Goal: Information Seeking & Learning: Understand process/instructions

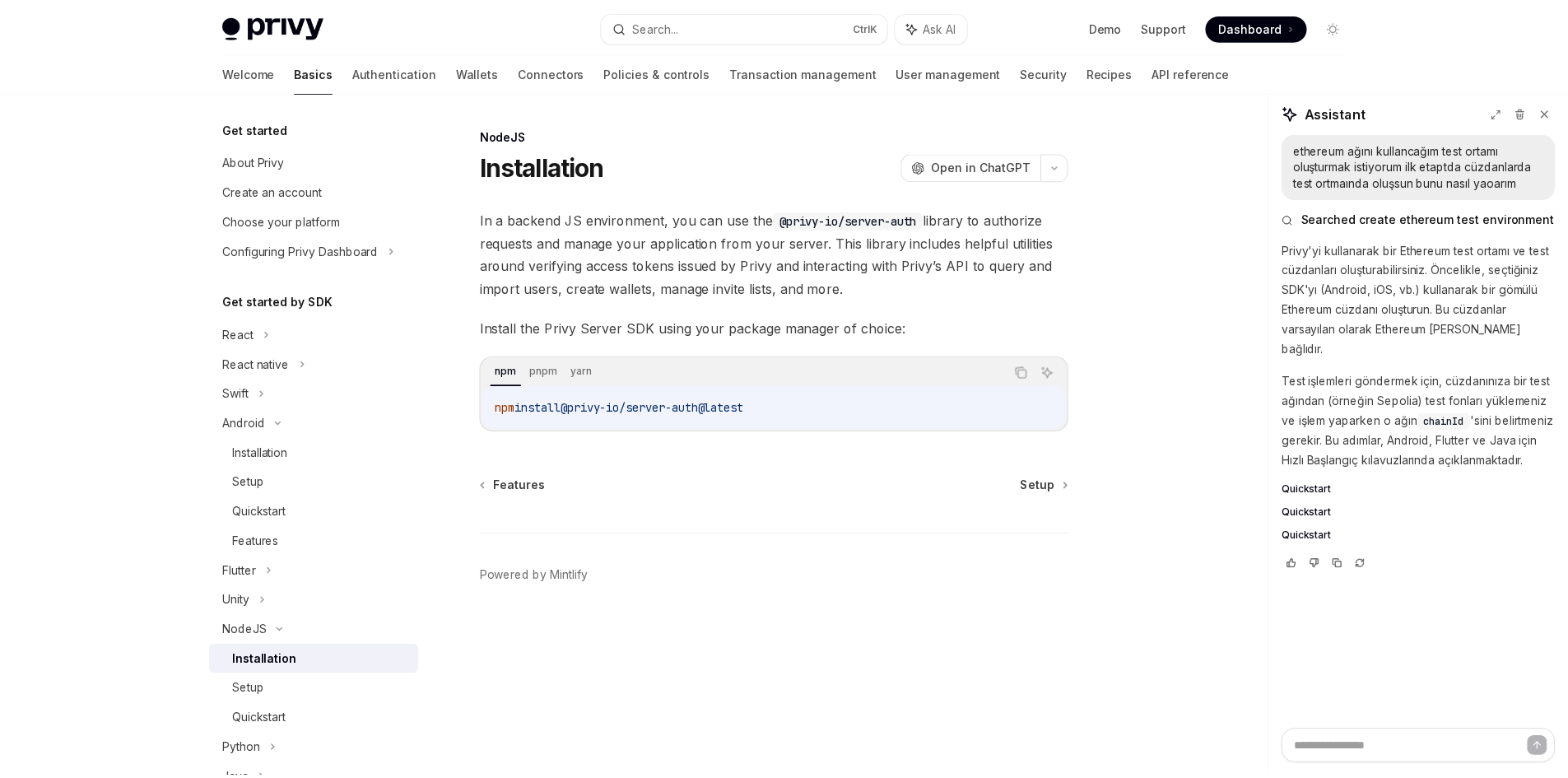
scroll to position [223, 0]
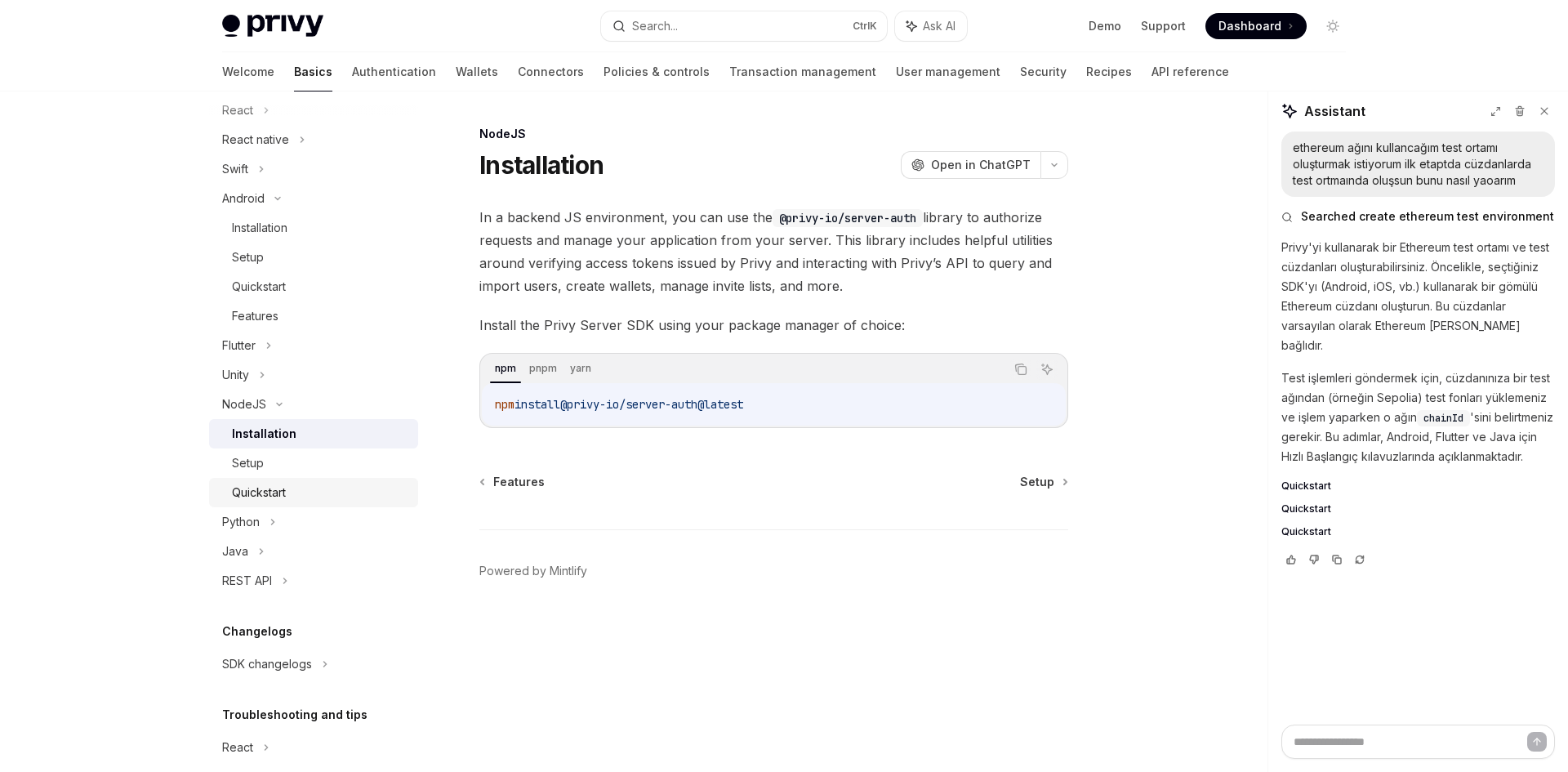
click at [270, 495] on div "Quickstart" at bounding box center [259, 492] width 54 height 20
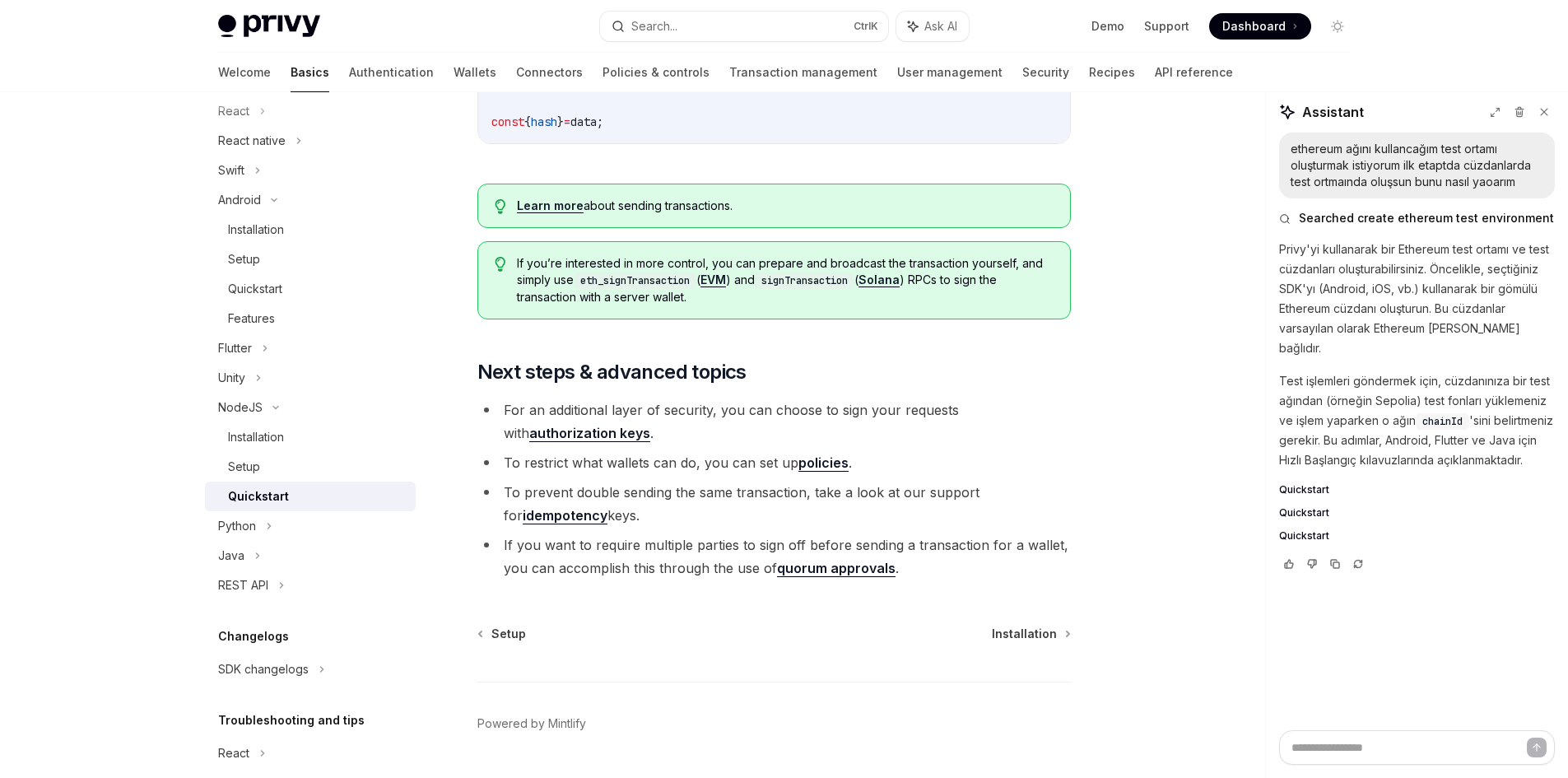
scroll to position [1689, 0]
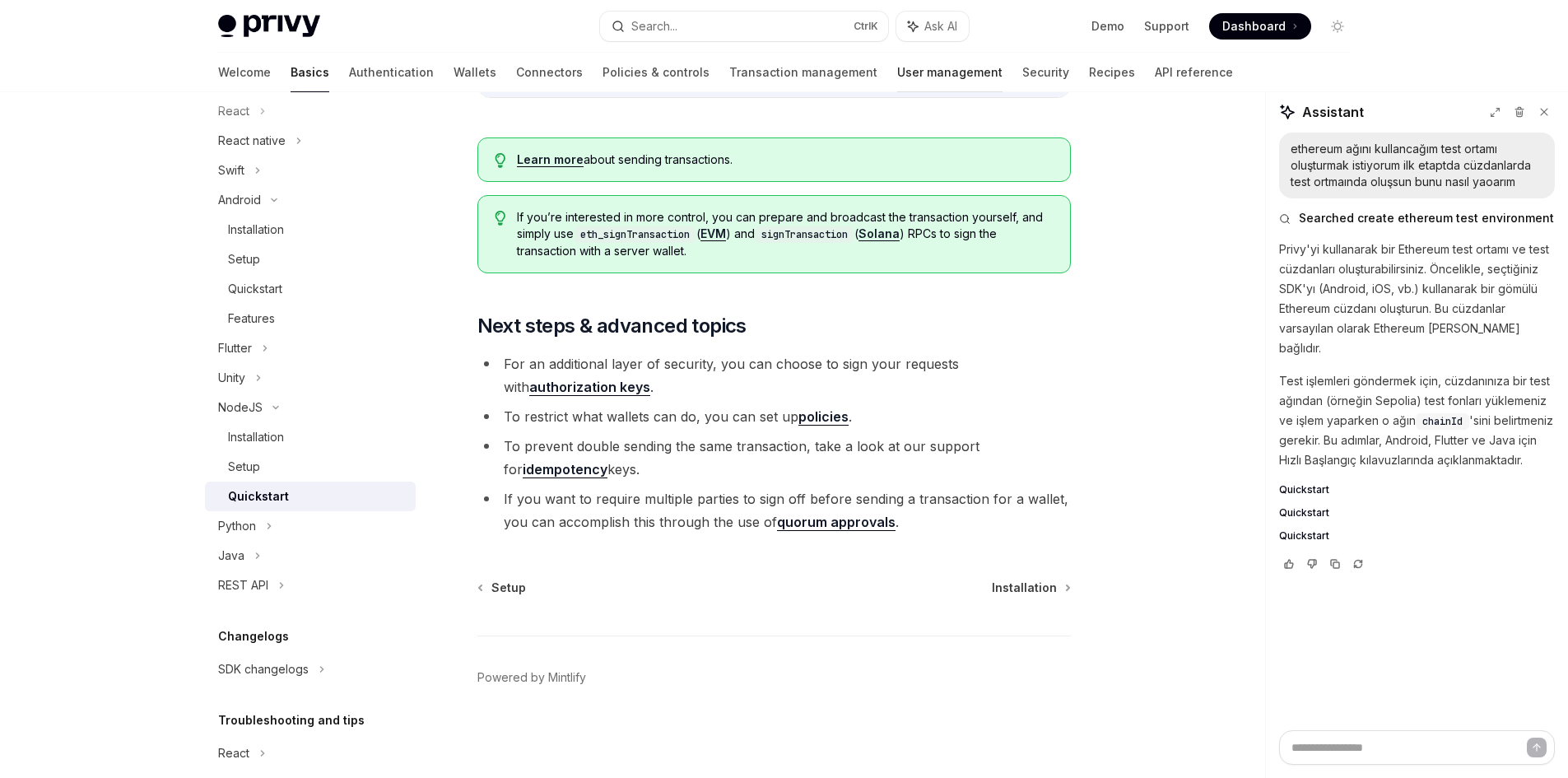
click at [897, 83] on link "User management" at bounding box center [949, 72] width 105 height 39
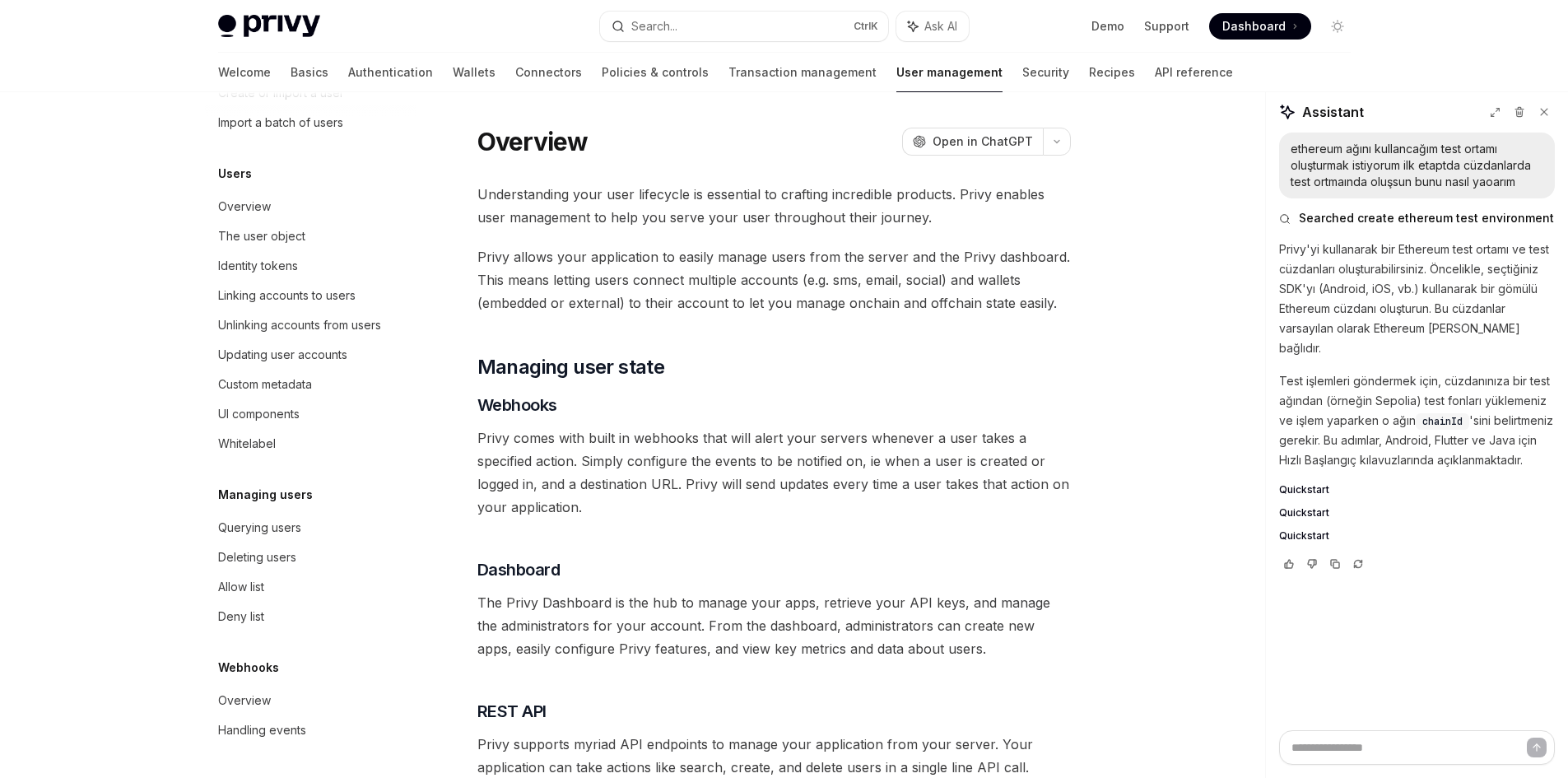
scroll to position [82, 0]
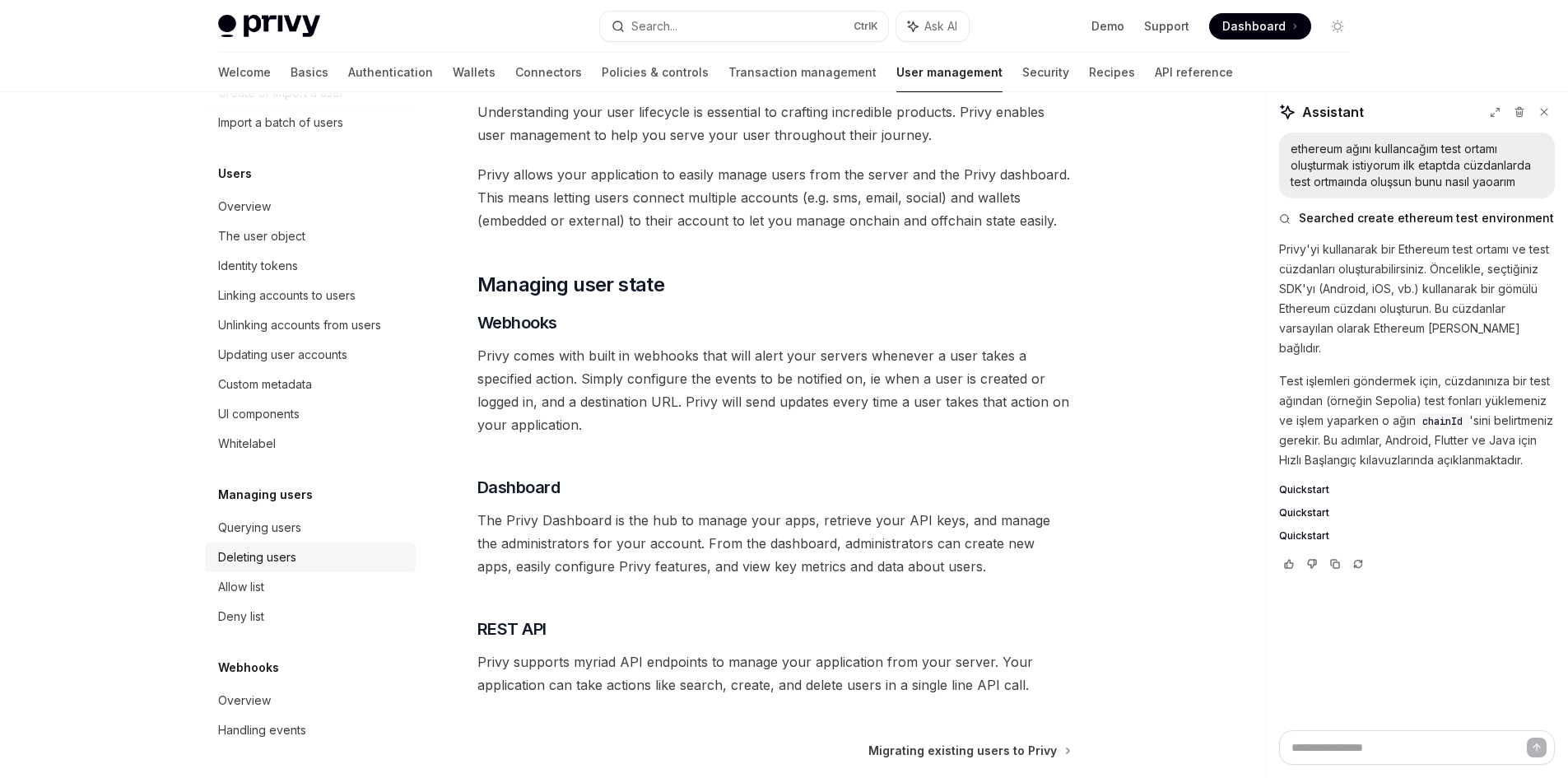
click at [257, 557] on div "Deleting users" at bounding box center [257, 557] width 78 height 20
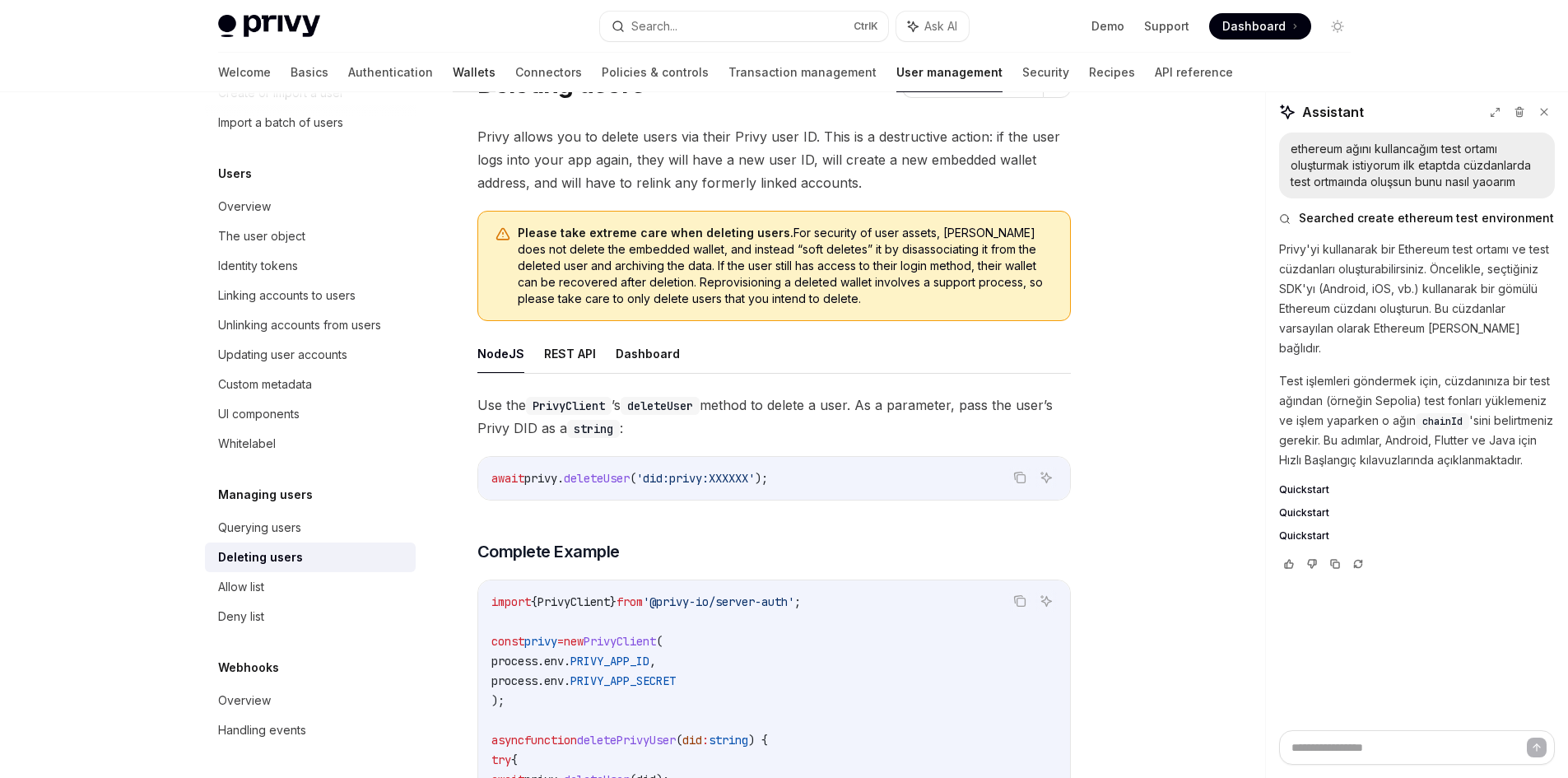
click at [453, 71] on link "Wallets" at bounding box center [474, 72] width 43 height 39
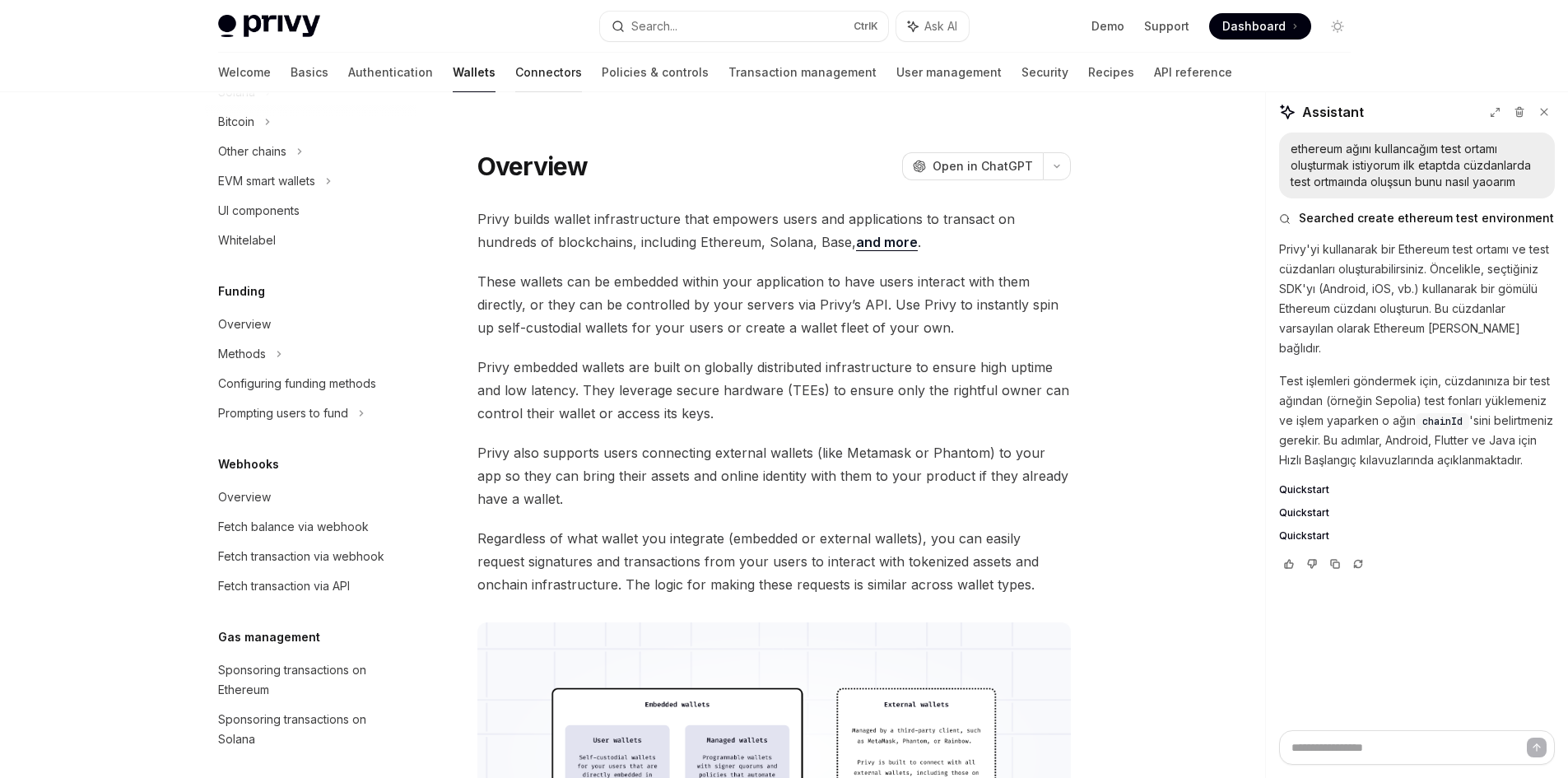
click at [515, 77] on link "Connectors" at bounding box center [548, 72] width 67 height 39
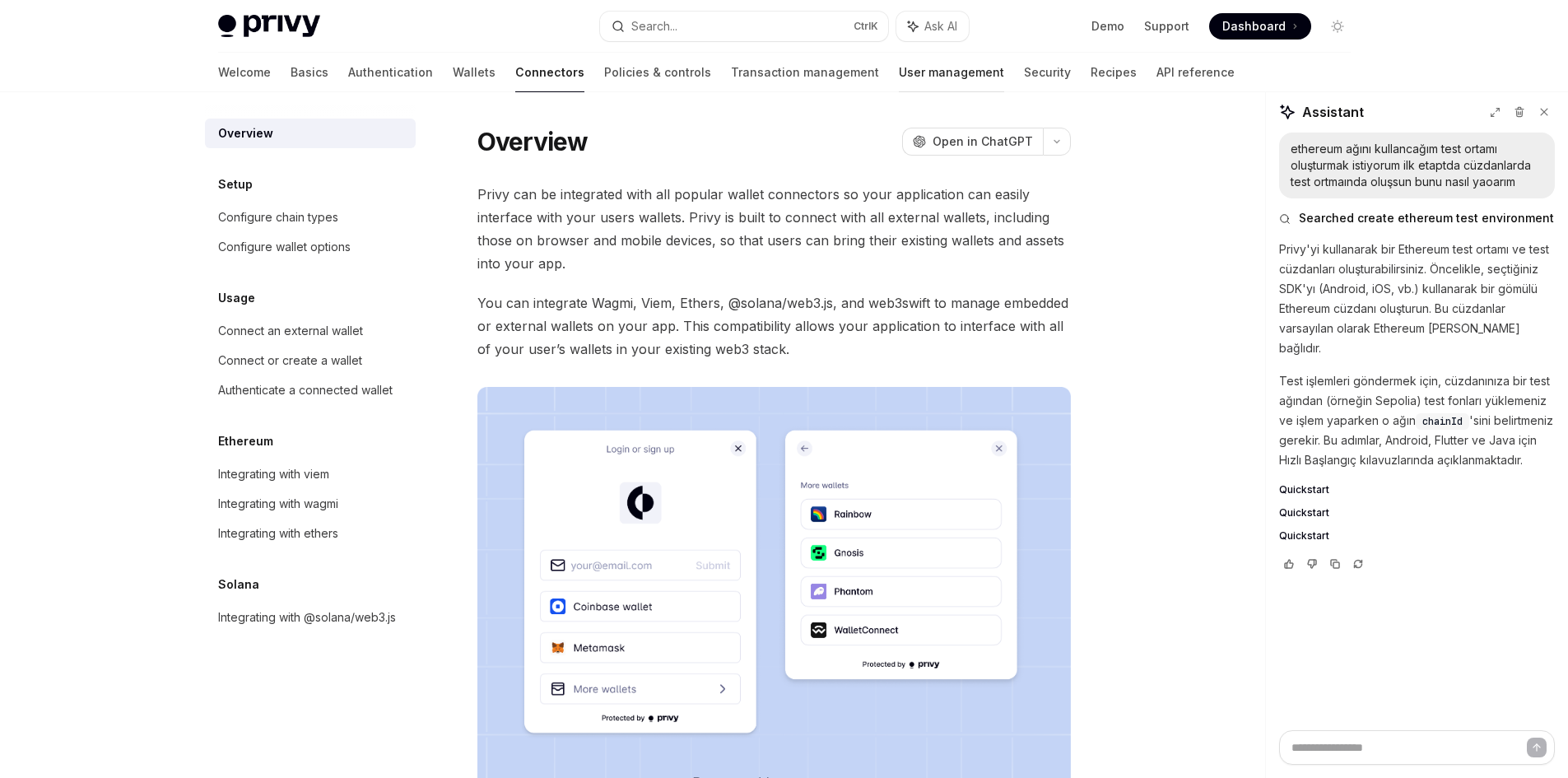
click at [899, 78] on link "User management" at bounding box center [951, 72] width 105 height 39
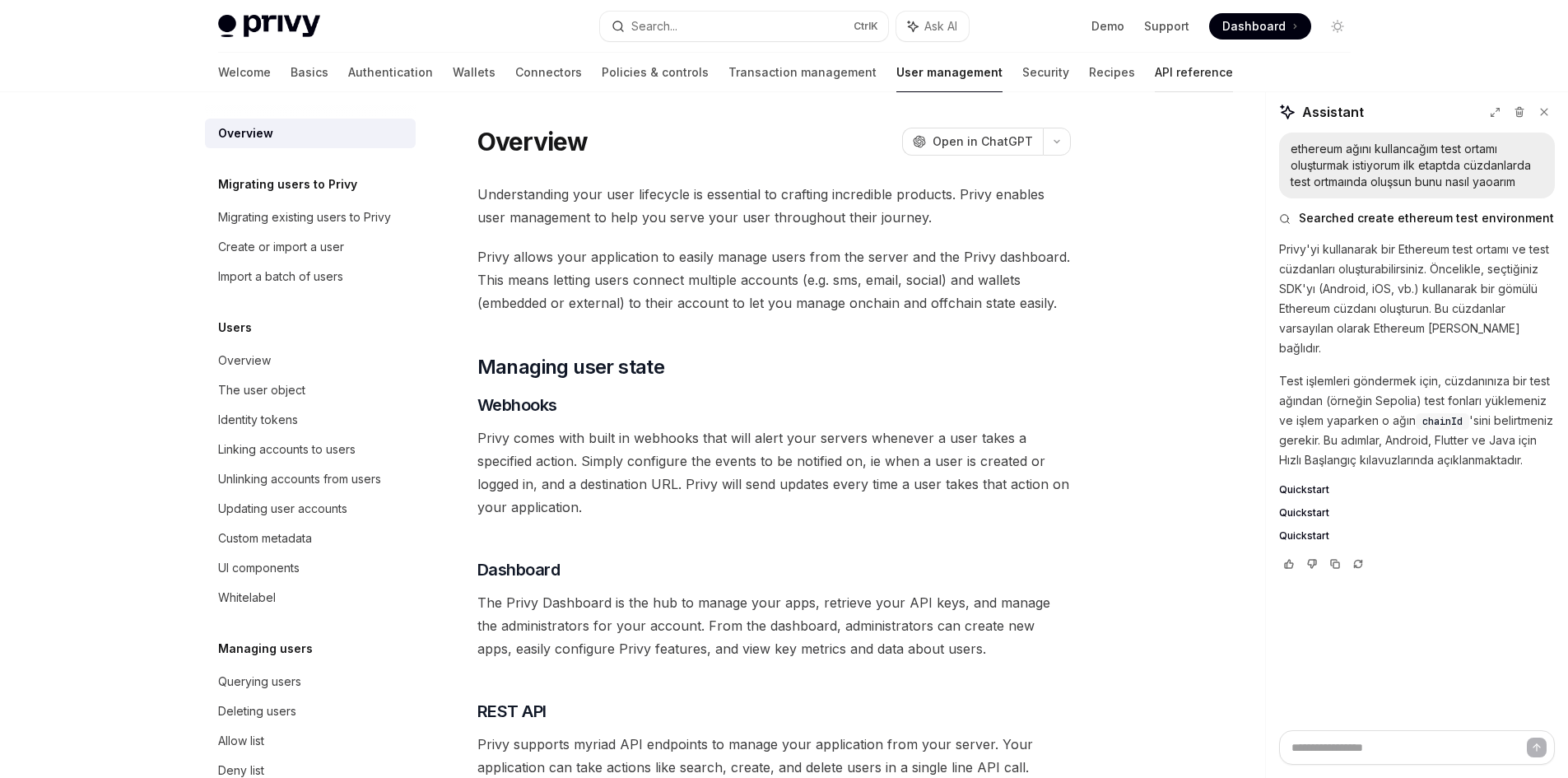
click at [1155, 74] on link "API reference" at bounding box center [1193, 72] width 78 height 39
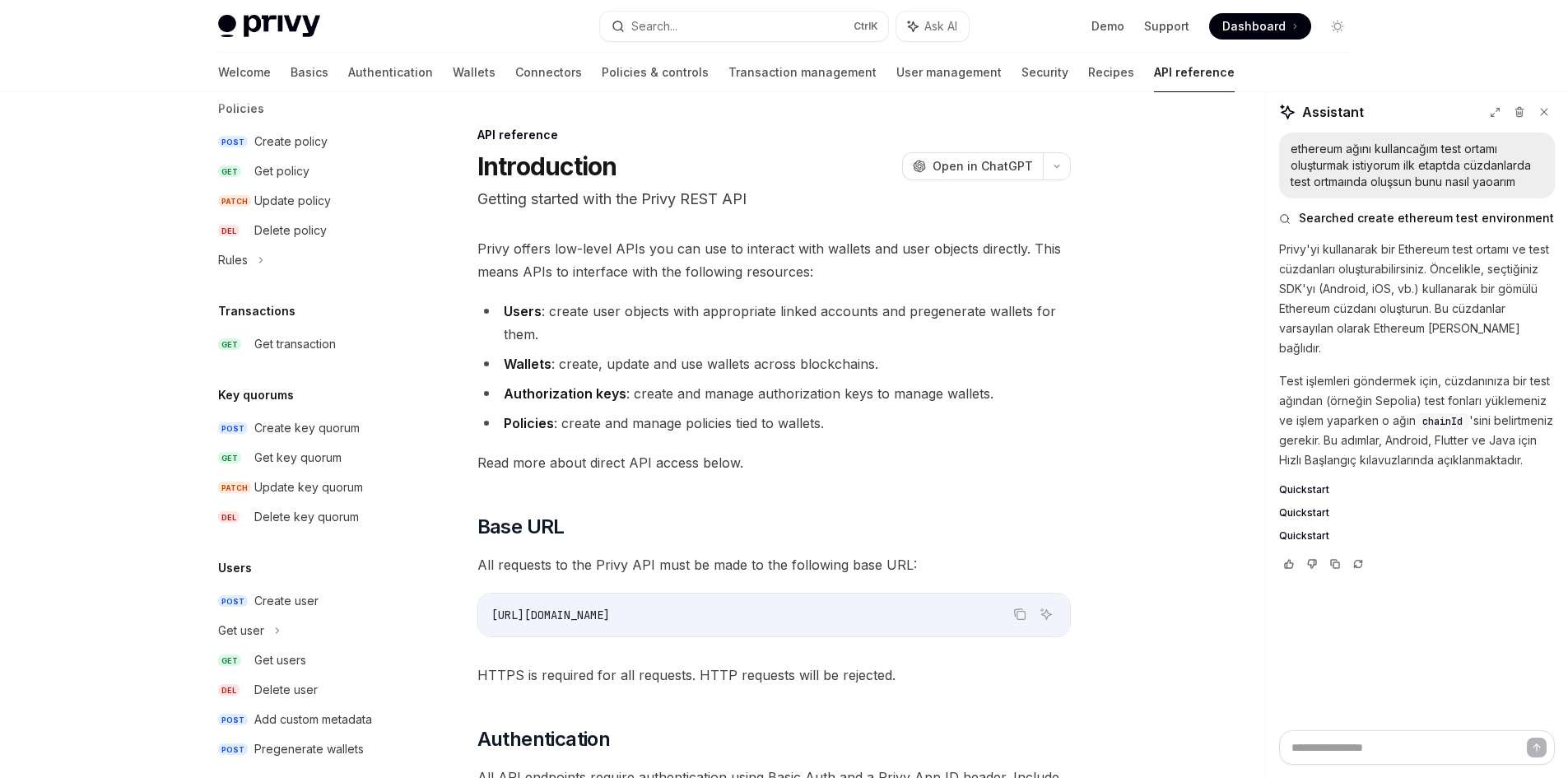
scroll to position [923, 0]
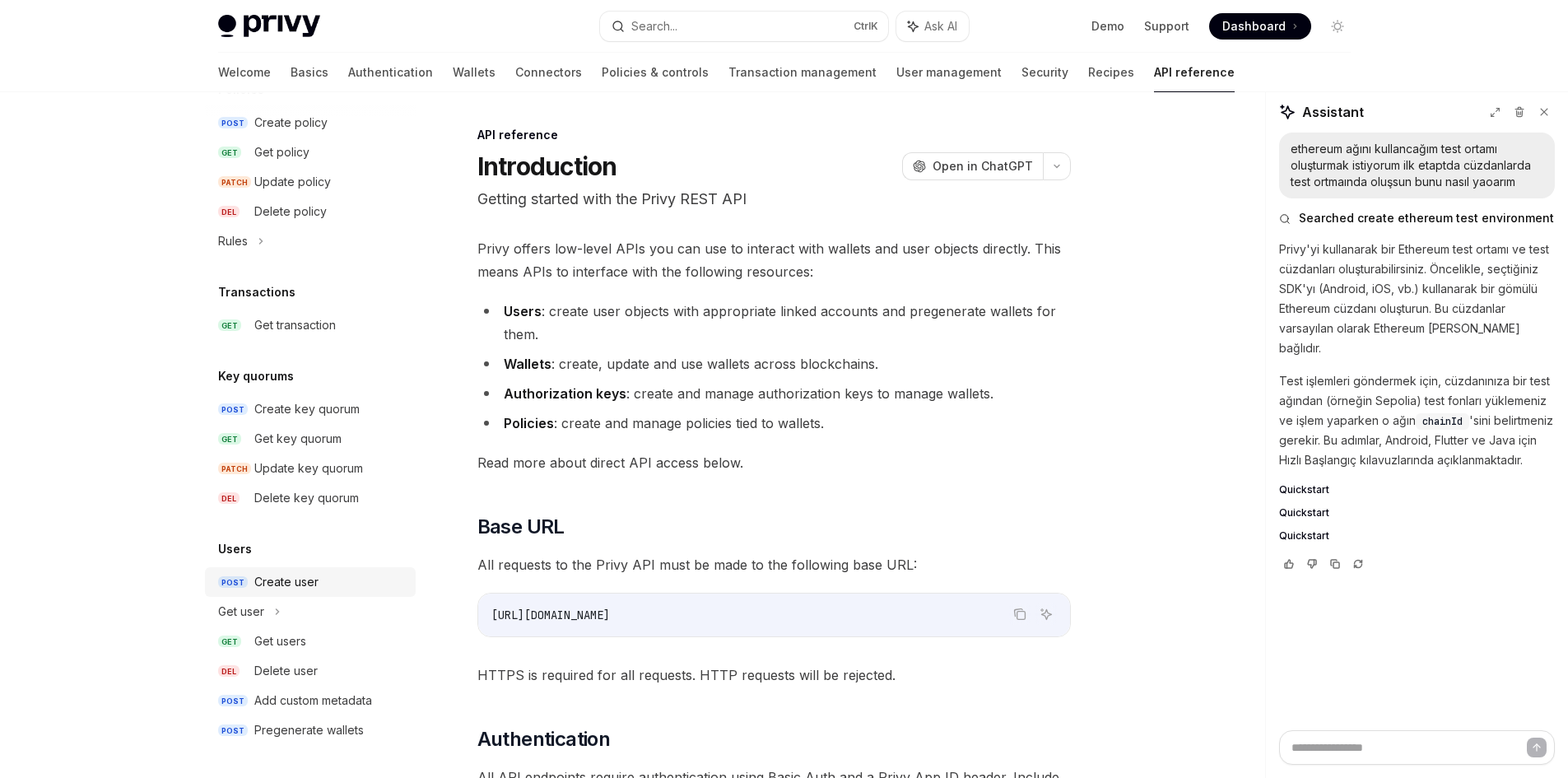
click at [278, 574] on div "Create user" at bounding box center [286, 581] width 65 height 20
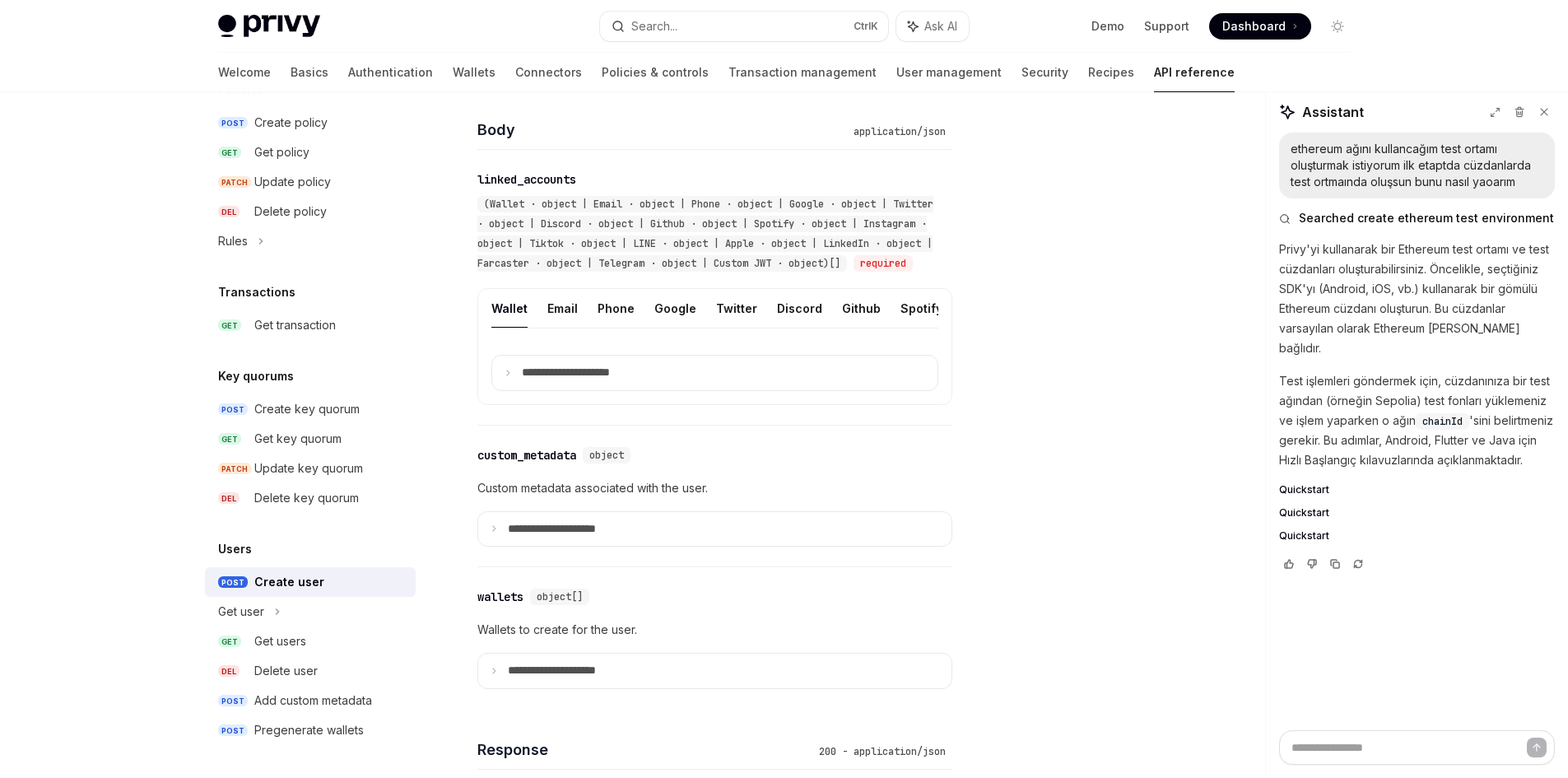
scroll to position [659, 0]
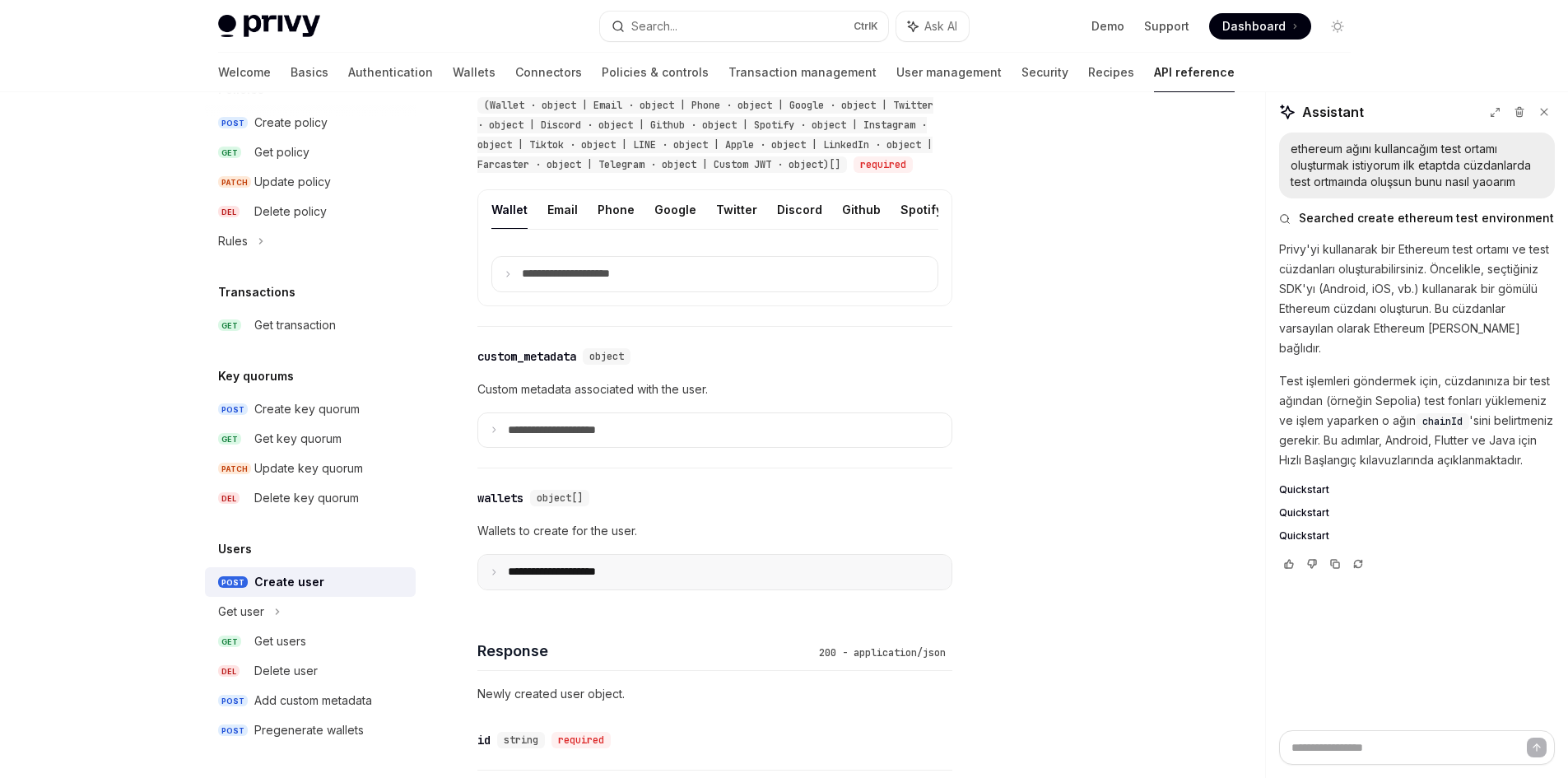
click at [601, 579] on p "**********" at bounding box center [565, 573] width 114 height 15
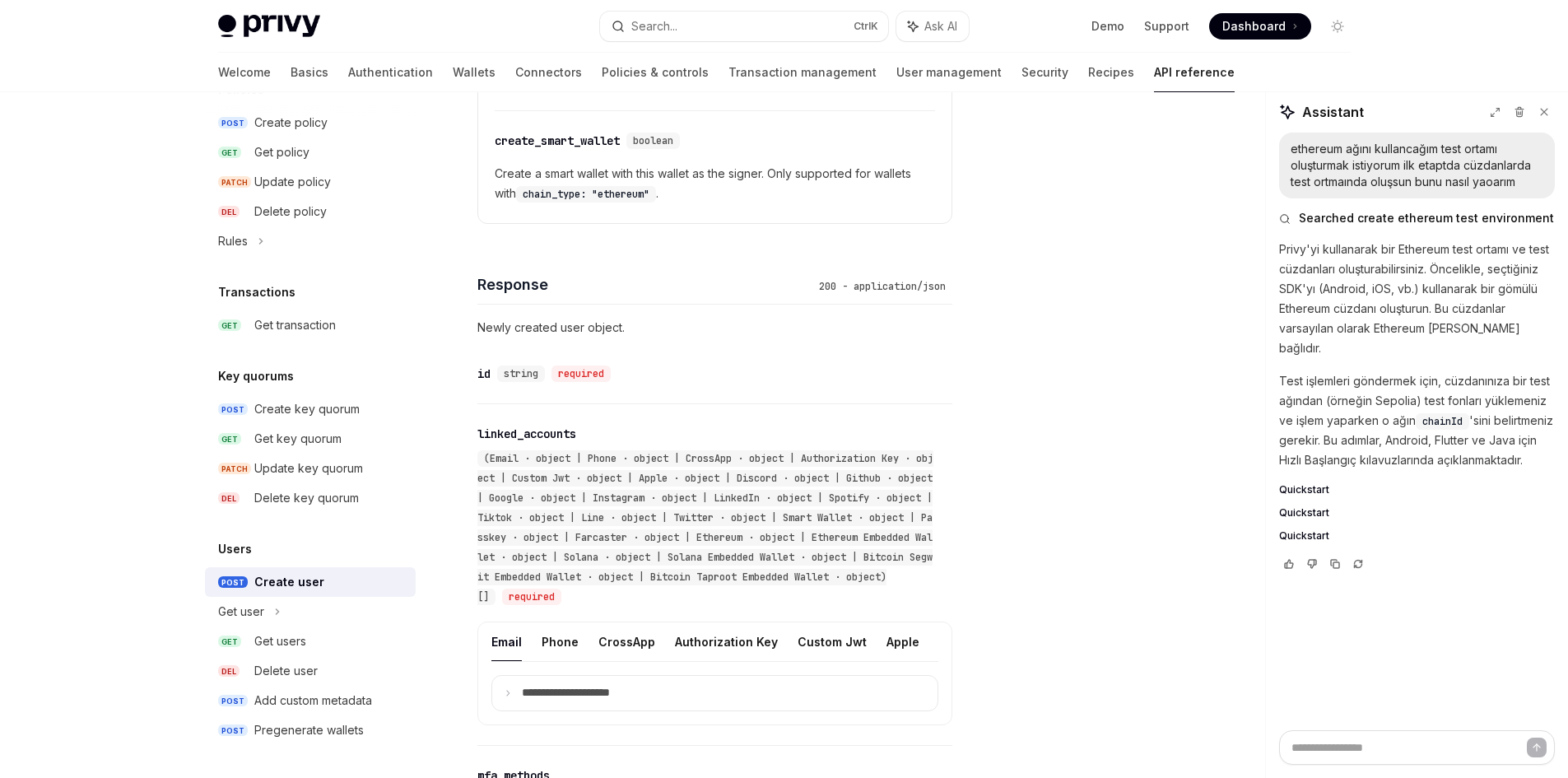
scroll to position [1564, 0]
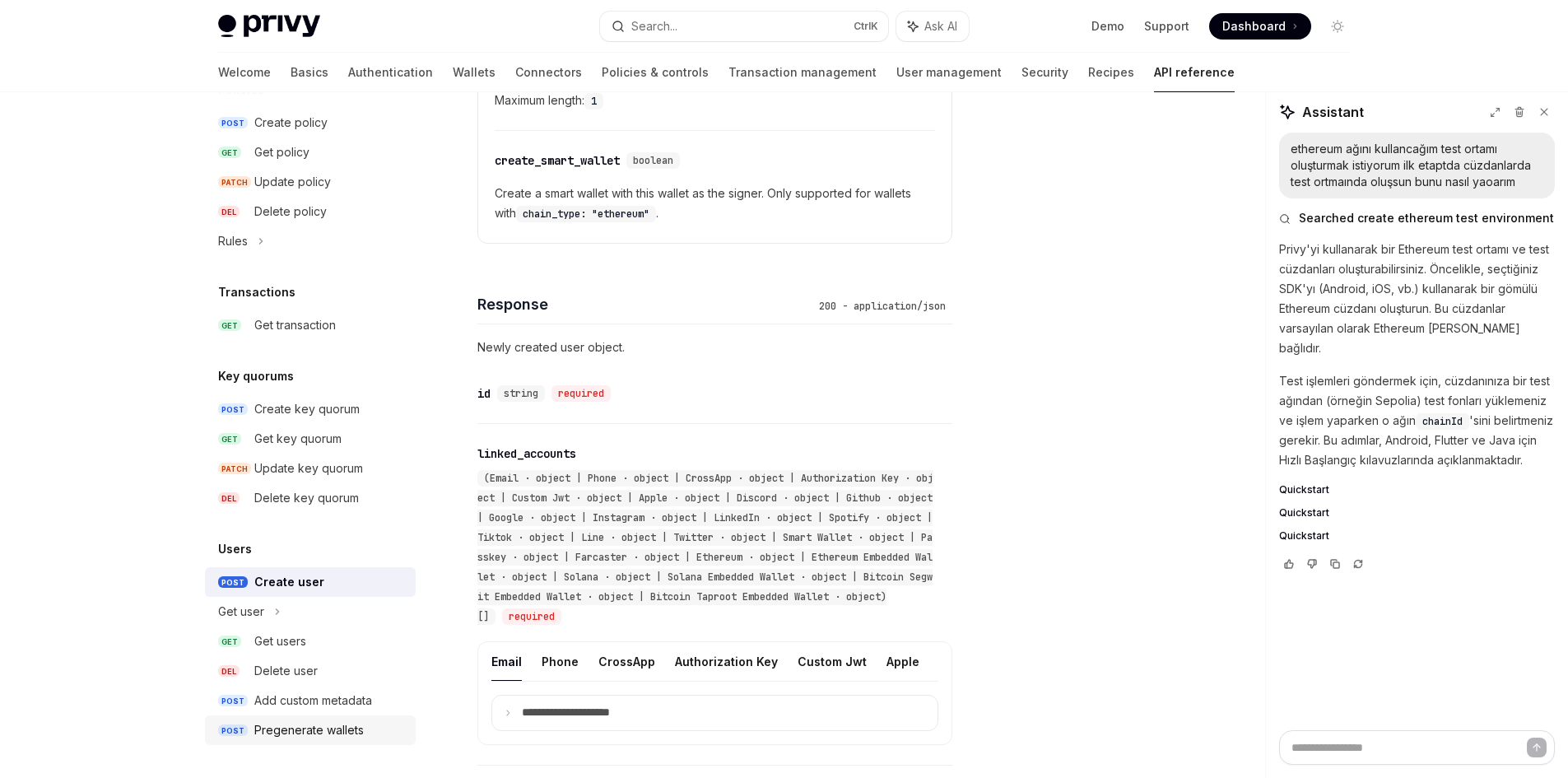
click at [315, 720] on link "POST Pregenerate wallets" at bounding box center [310, 730] width 211 height 30
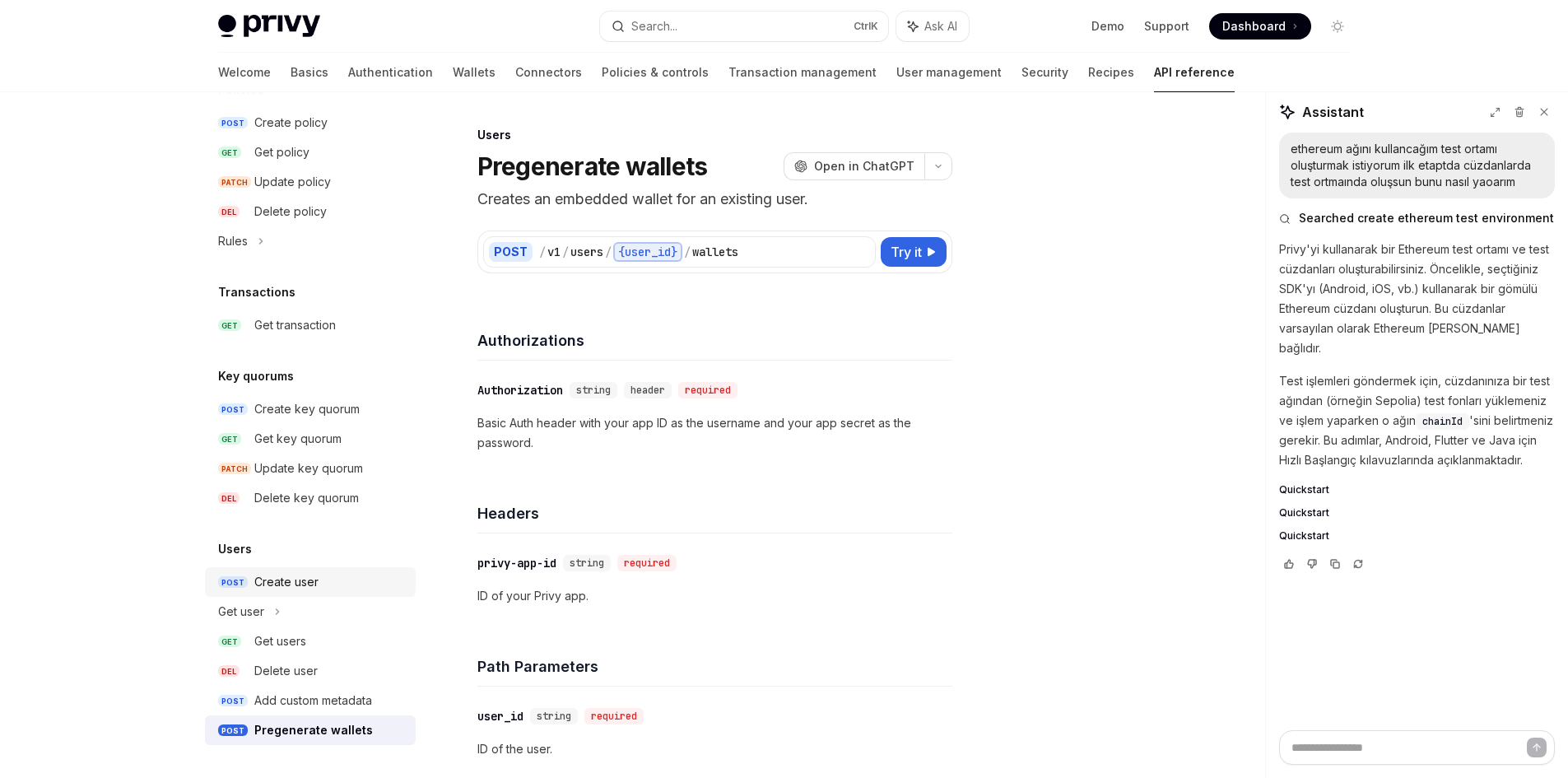
click at [281, 579] on div "Create user" at bounding box center [286, 581] width 65 height 20
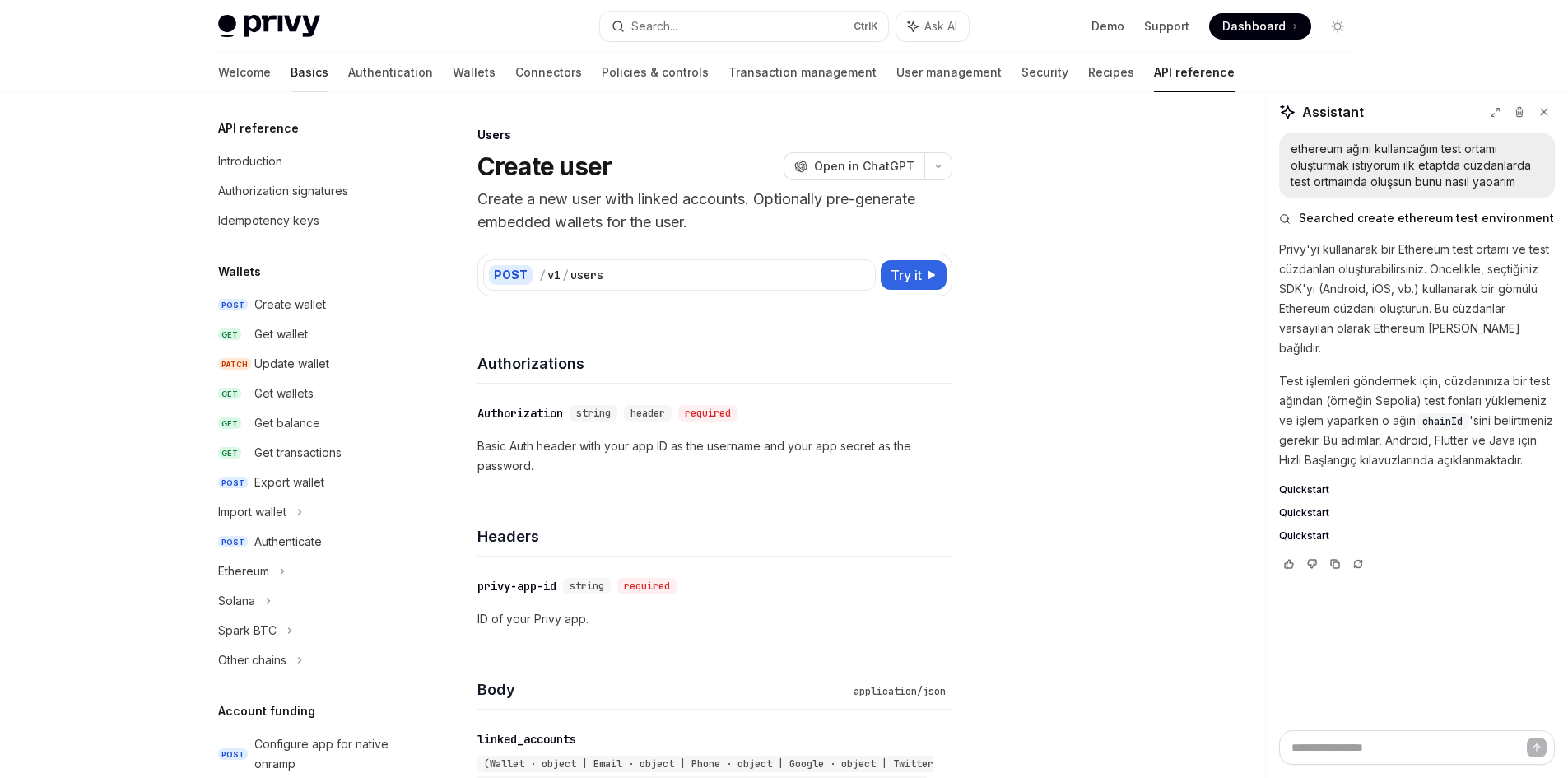
click at [291, 63] on link "Basics" at bounding box center [309, 72] width 37 height 39
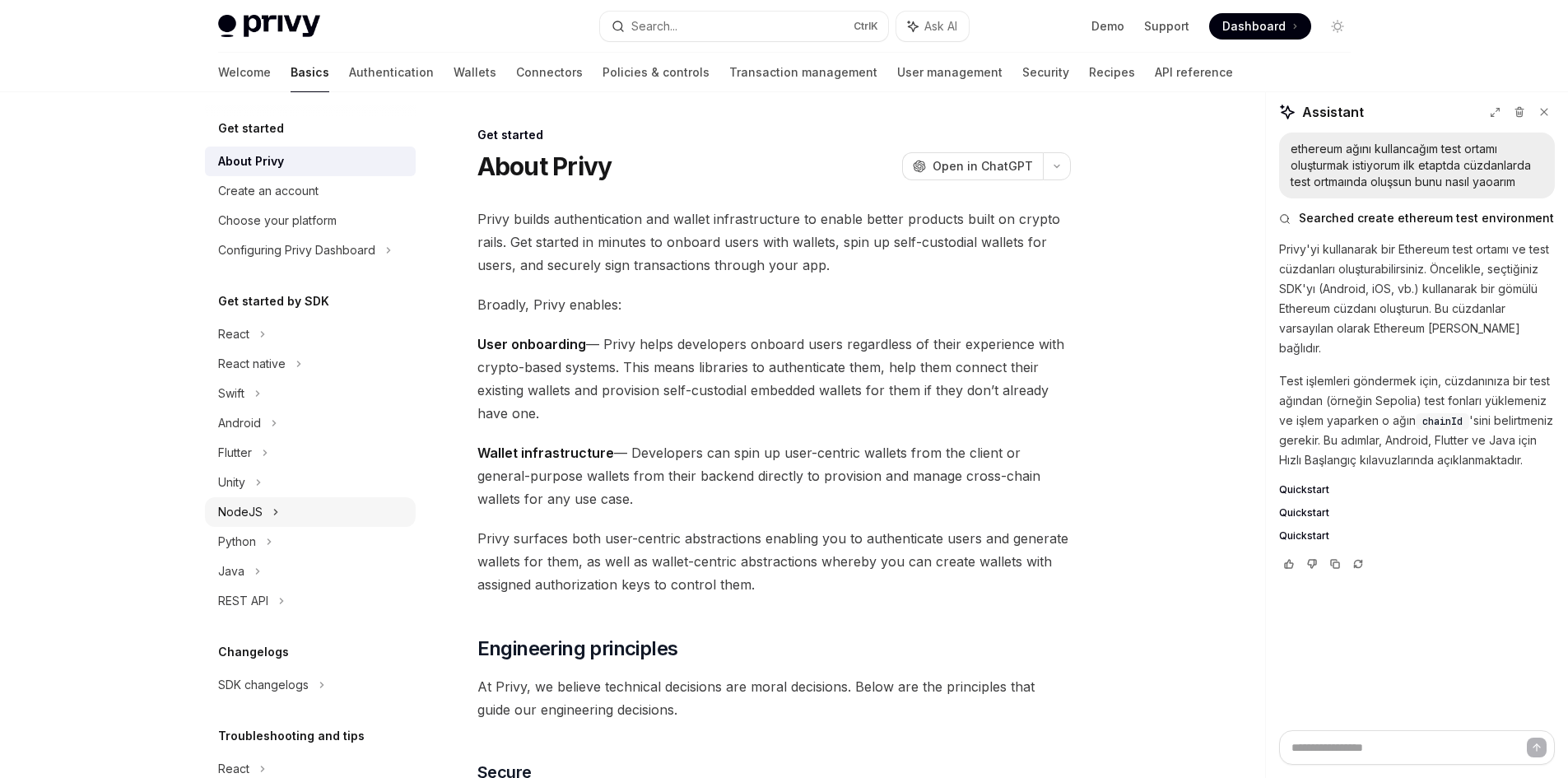
click at [267, 508] on div "NodeJS" at bounding box center [310, 513] width 211 height 30
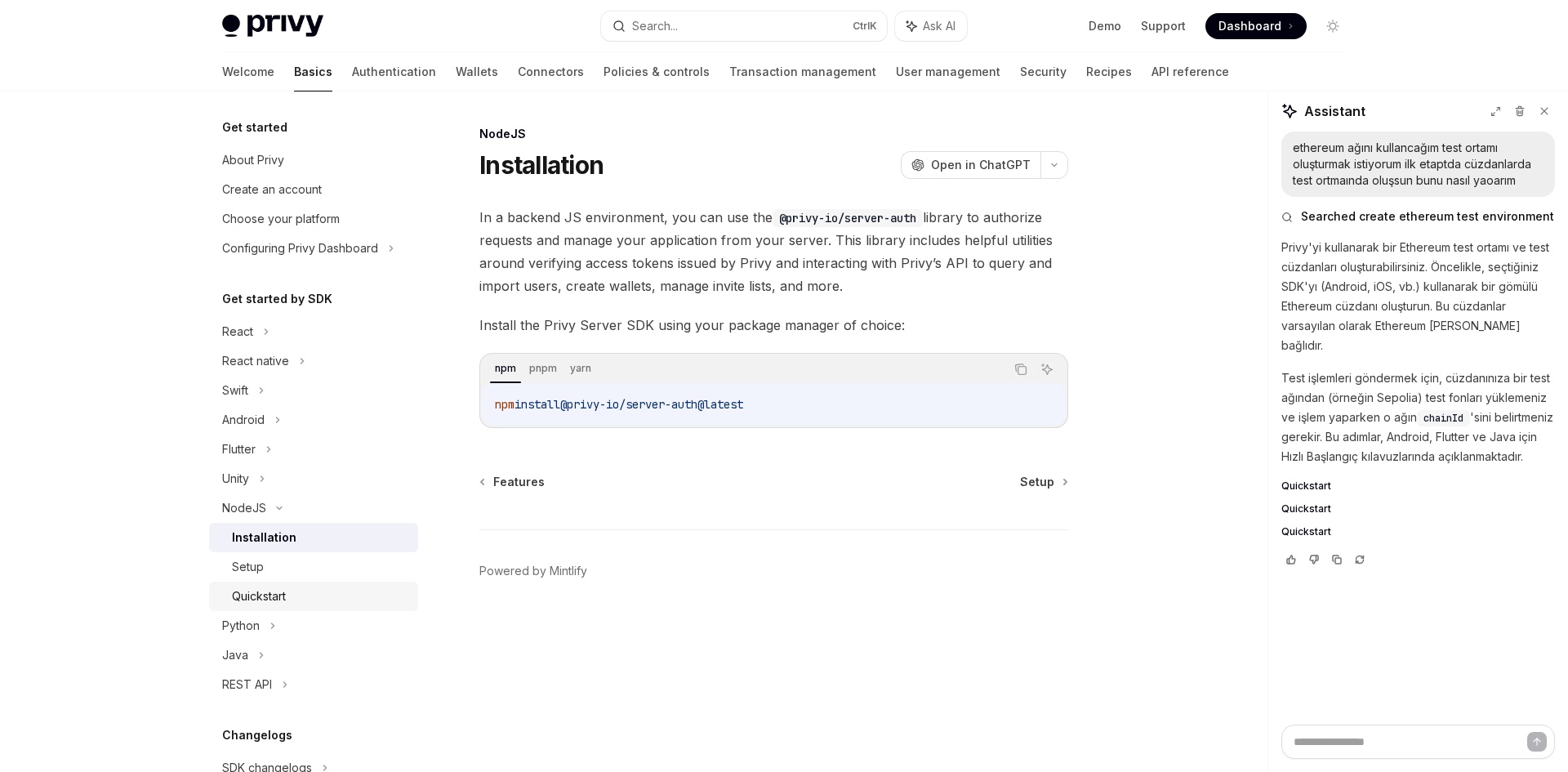
click at [270, 600] on div "Quickstart" at bounding box center [259, 596] width 54 height 20
type textarea "*"
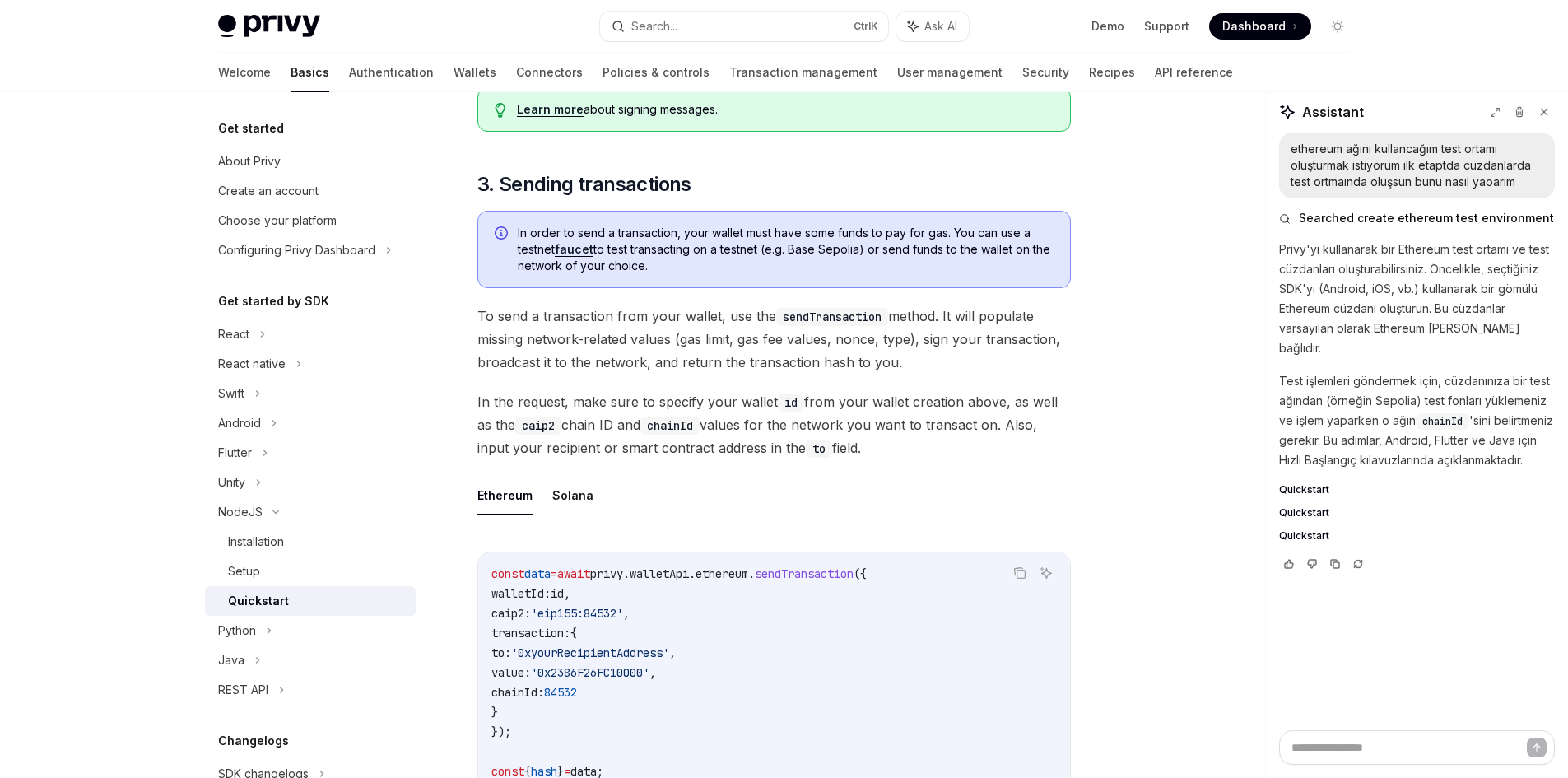
scroll to position [1070, 0]
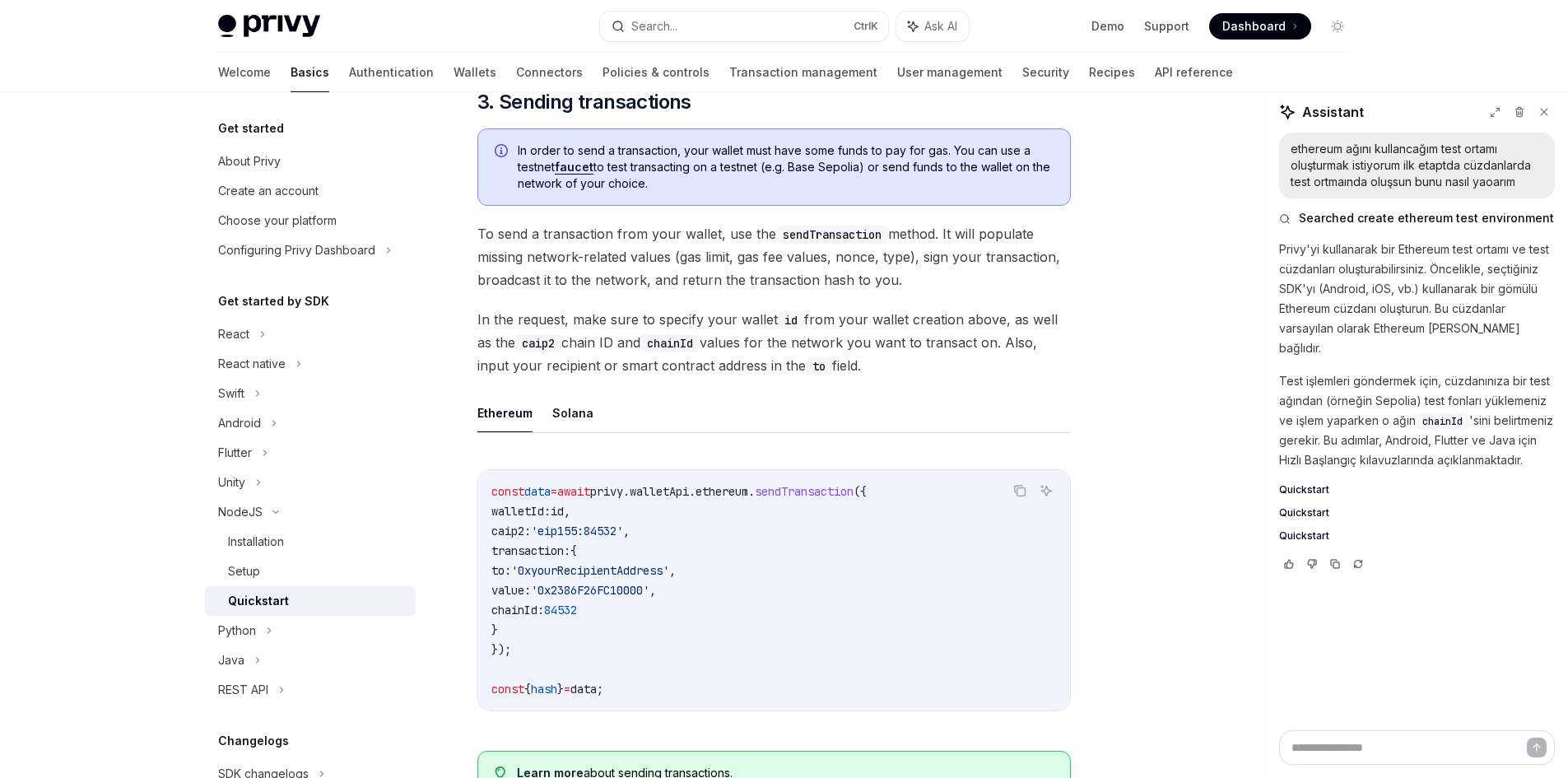
drag, startPoint x: 878, startPoint y: 375, endPoint x: 473, endPoint y: 331, distance: 407.4
click at [473, 331] on div "NodeJS Quickstart OpenAI Open in ChatGPT Learn how to authenticate users, creat…" at bounding box center [620, 223] width 909 height 2337
click at [477, 292] on div at bounding box center [477, 292] width 0 height 0
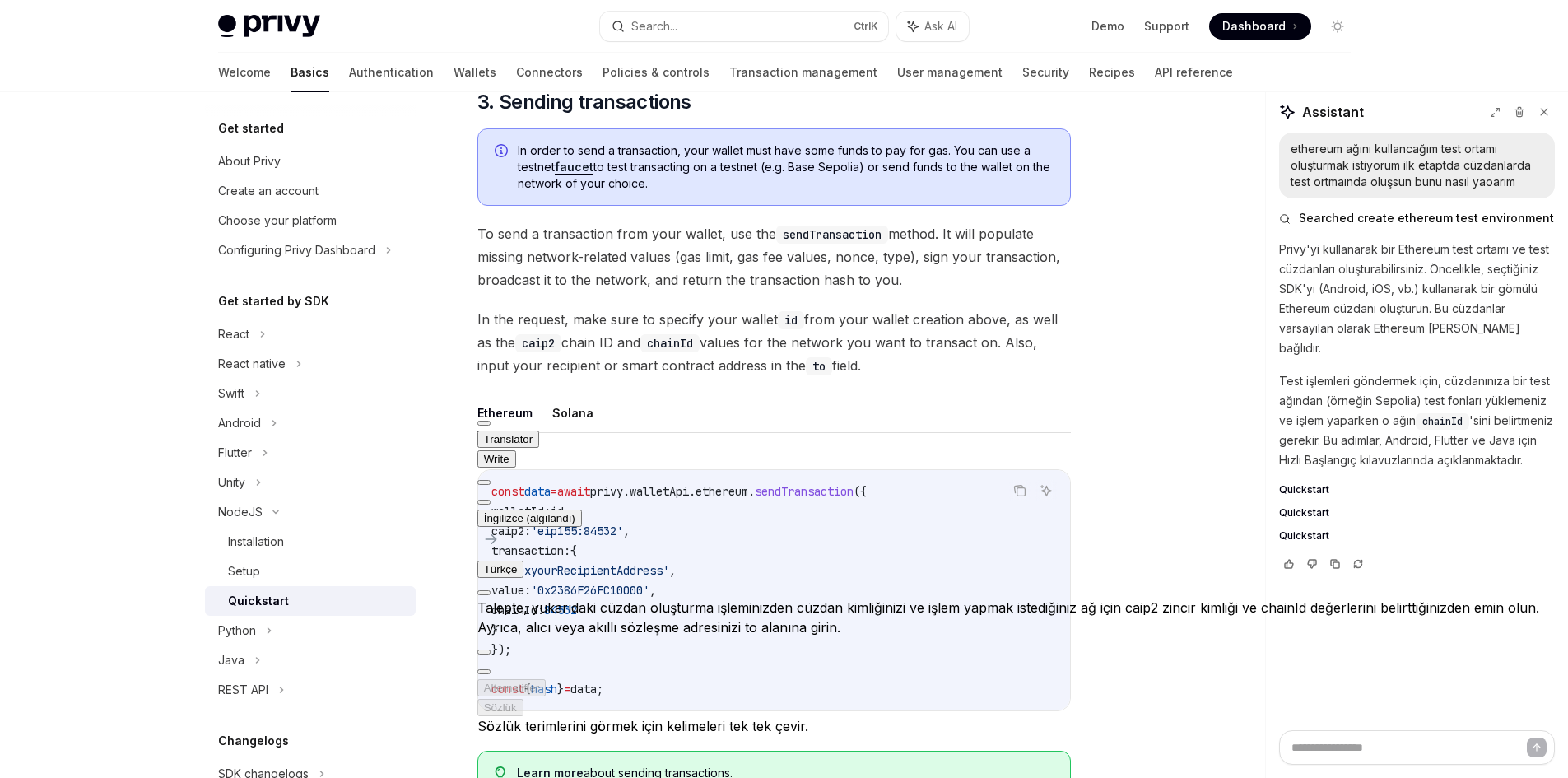
click at [1046, 472] on div "Copy Ask AI const data = await privy . walletApi . ethereum . sendTransaction (…" at bounding box center [773, 595] width 593 height 285
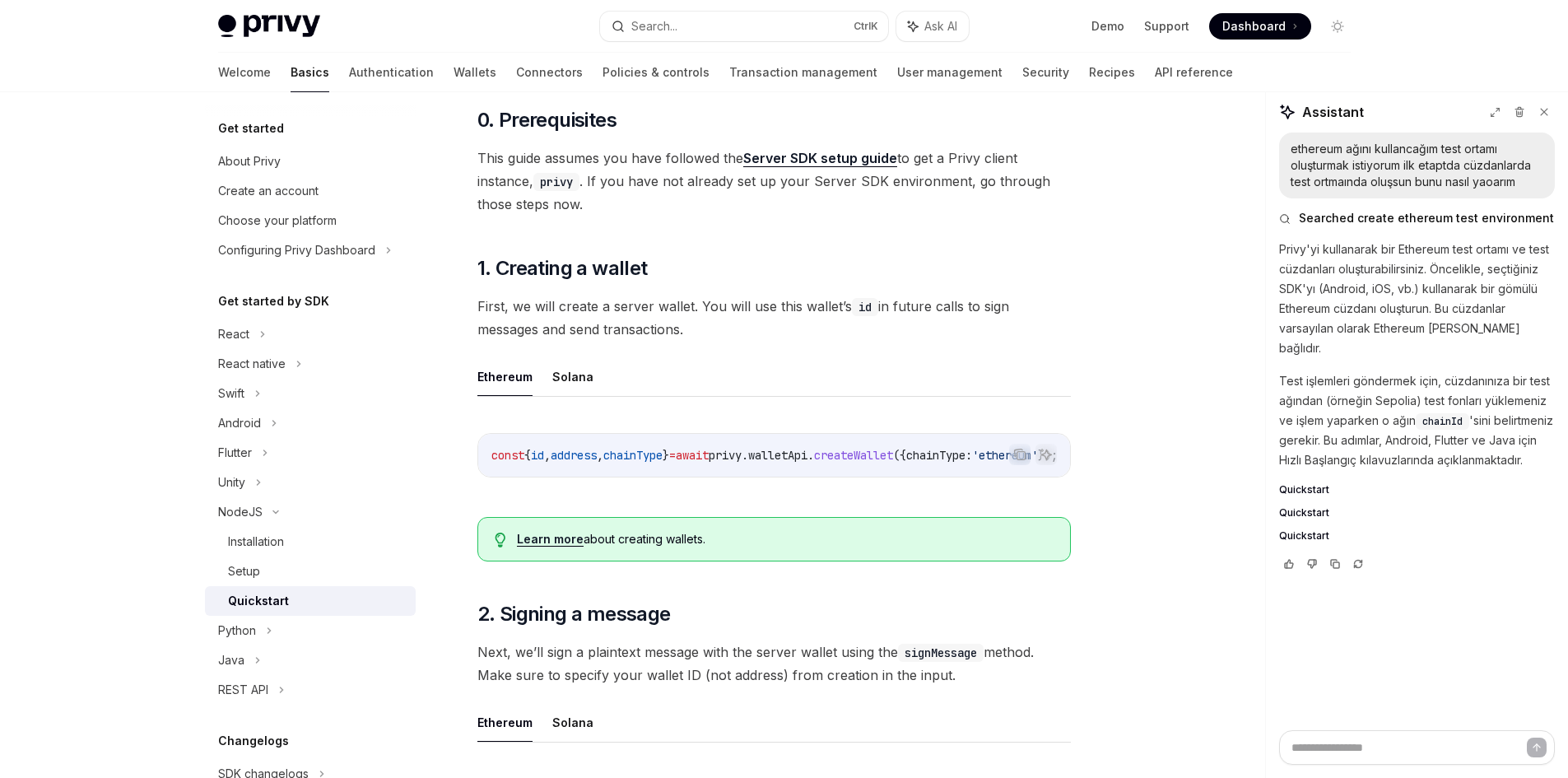
scroll to position [0, 0]
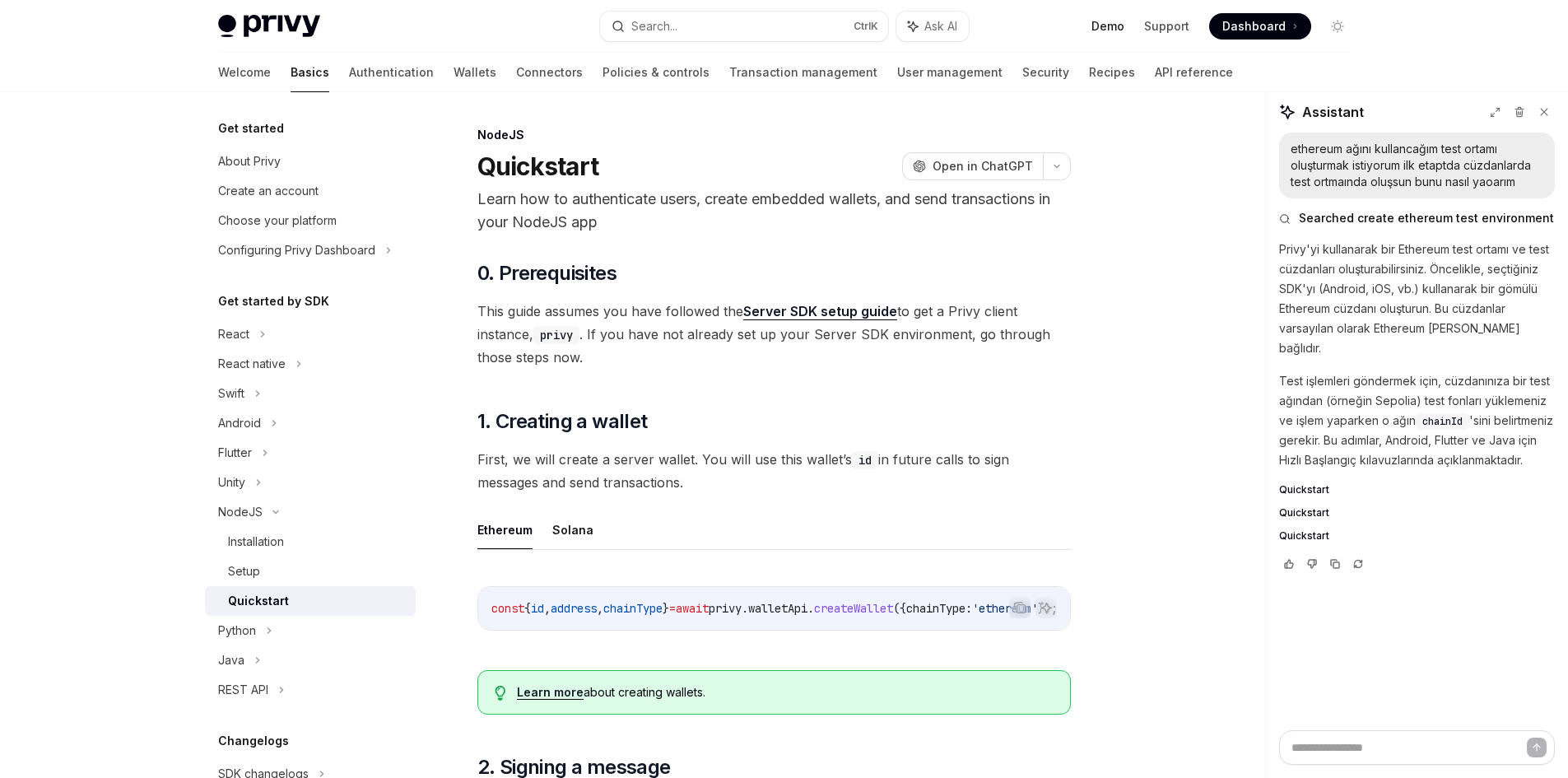
click at [1107, 27] on link "Demo" at bounding box center [1108, 26] width 33 height 17
